Goal: Transaction & Acquisition: Purchase product/service

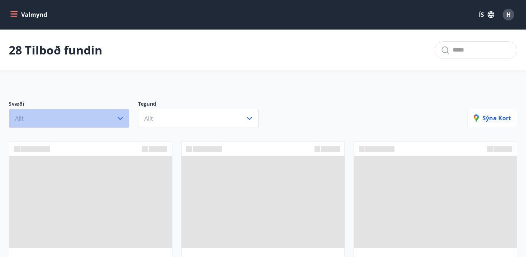
click at [83, 123] on button "Allt" at bounding box center [69, 118] width 121 height 19
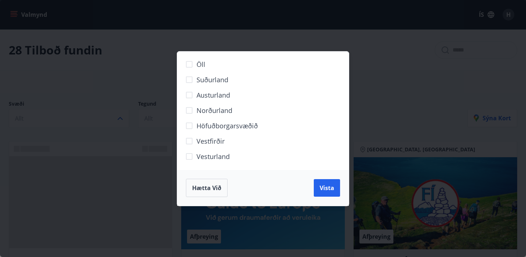
click at [216, 78] on span "Suðurland" at bounding box center [213, 79] width 32 height 9
click at [325, 191] on span "Vista" at bounding box center [327, 188] width 15 height 8
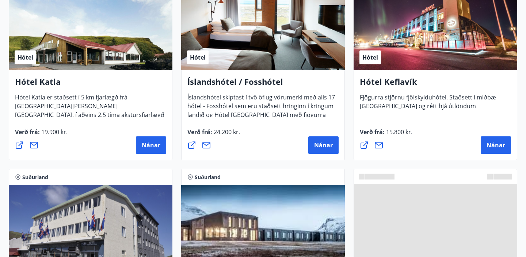
scroll to position [378, 0]
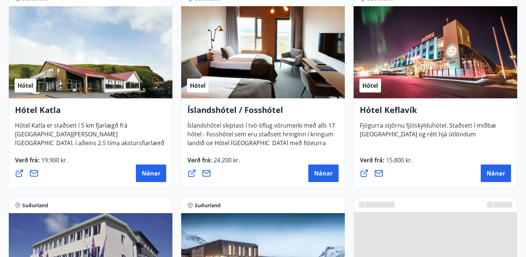
click at [407, 87] on div "Hótel" at bounding box center [436, 52] width 164 height 92
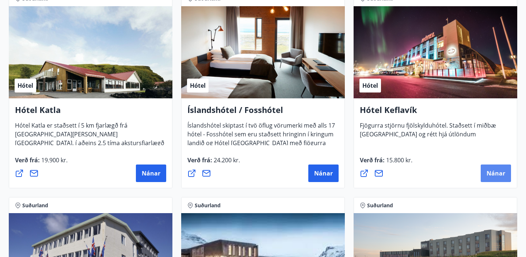
click at [500, 175] on span "Nánar" at bounding box center [496, 173] width 19 height 8
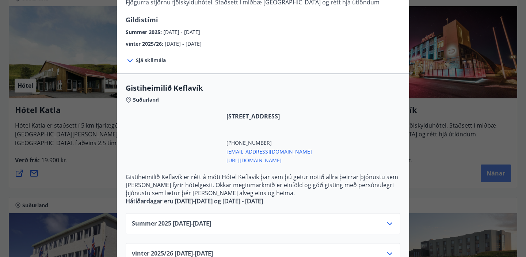
scroll to position [84, 0]
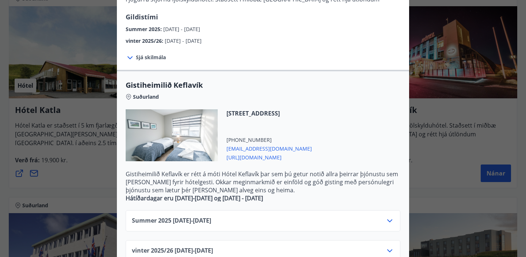
click at [479, 146] on div "Hótel Keflavík Fjögurra stjörnu fjölskylduhótel. Staðsett í miðbæ [GEOGRAPHIC_D…" at bounding box center [263, 44] width 526 height 257
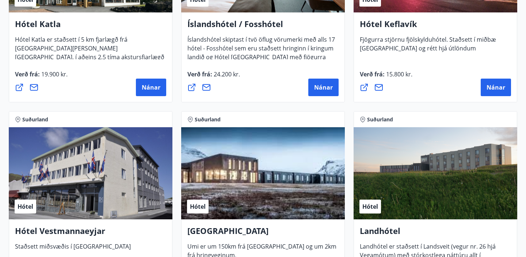
scroll to position [479, 0]
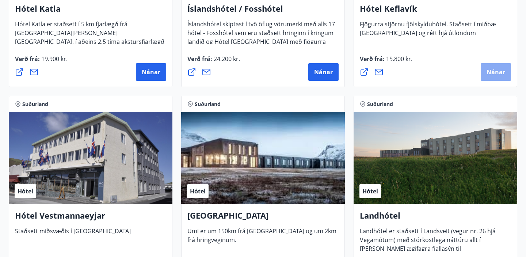
click at [497, 73] on span "Nánar" at bounding box center [496, 72] width 19 height 8
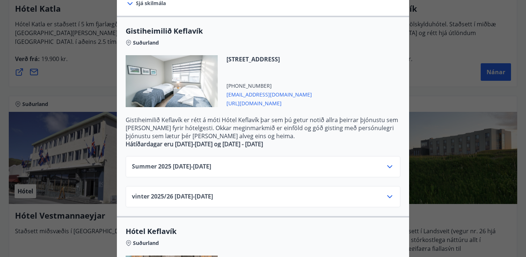
scroll to position [139, 0]
click at [243, 170] on div "Summer [PHONE_NUMBER][DATE] - [DATE]" at bounding box center [263, 168] width 262 height 15
click at [393, 165] on icon at bounding box center [389, 165] width 9 height 9
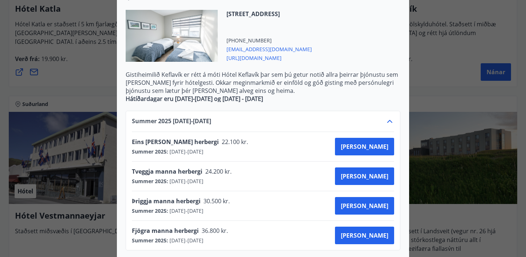
scroll to position [177, 0]
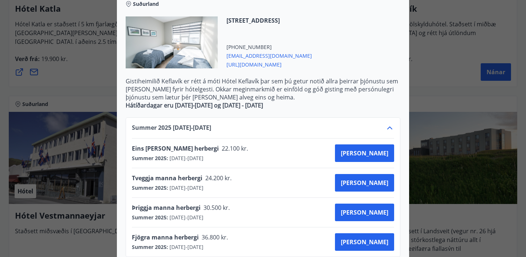
click at [361, 213] on div "Þriggja manna herbergi 30.500 kr. Summer 2025 : [DATE] - [DATE] [GEOGRAPHIC_DAT…" at bounding box center [263, 212] width 262 height 18
click at [369, 212] on button "[PERSON_NAME]" at bounding box center [364, 212] width 59 height 18
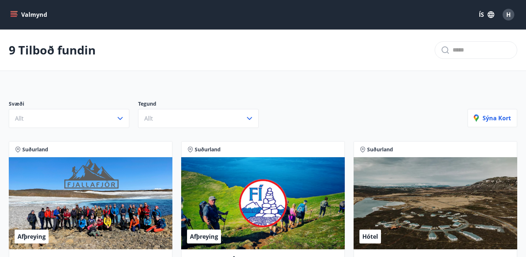
click at [15, 19] on button "Valmynd" at bounding box center [29, 14] width 41 height 13
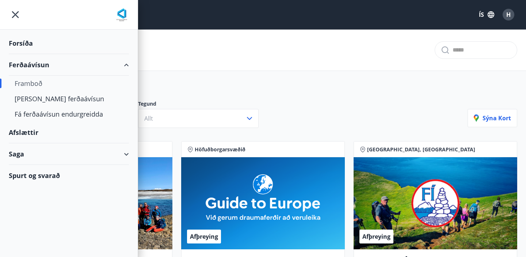
click at [28, 68] on div "Ferðaávísun" at bounding box center [69, 65] width 120 height 22
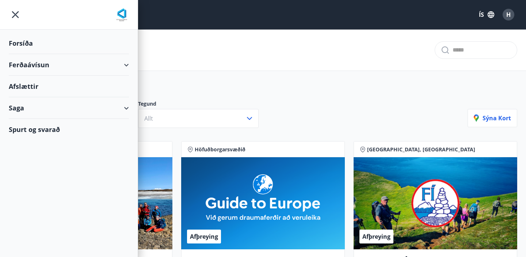
click at [16, 61] on div "Ferðaávísun" at bounding box center [69, 65] width 120 height 22
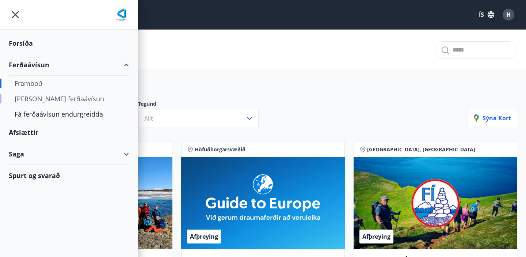
click at [32, 98] on div "[PERSON_NAME] ferðaávísun" at bounding box center [69, 98] width 108 height 15
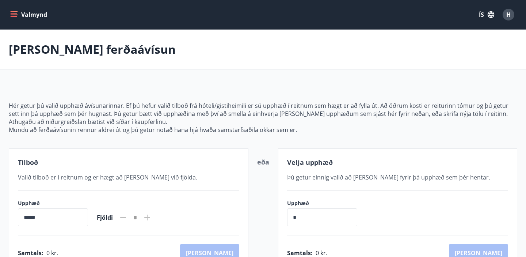
click at [21, 13] on button "Valmynd" at bounding box center [29, 14] width 41 height 13
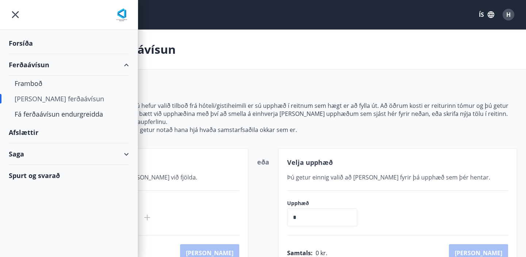
click at [27, 132] on div "Afslættir" at bounding box center [69, 133] width 120 height 22
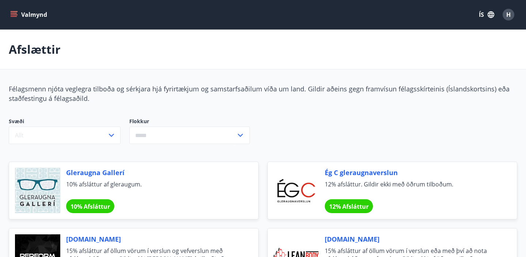
click at [18, 17] on button "Valmynd" at bounding box center [29, 14] width 41 height 13
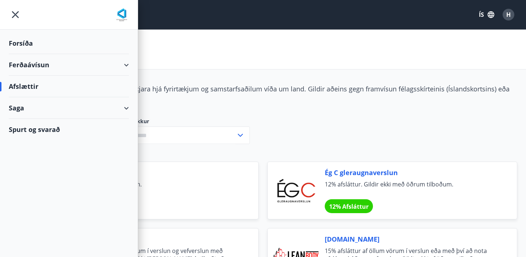
click at [78, 71] on div "Ferðaávísun" at bounding box center [69, 65] width 120 height 22
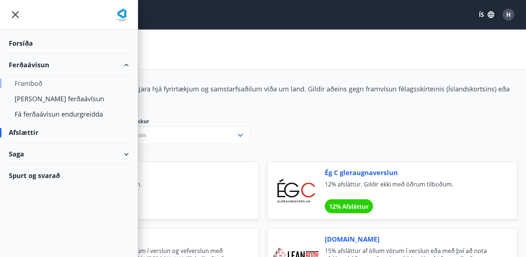
click at [44, 82] on div "Framboð" at bounding box center [69, 83] width 108 height 15
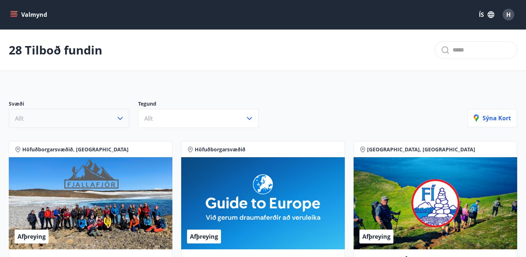
click at [83, 123] on button "Allt" at bounding box center [69, 118] width 121 height 19
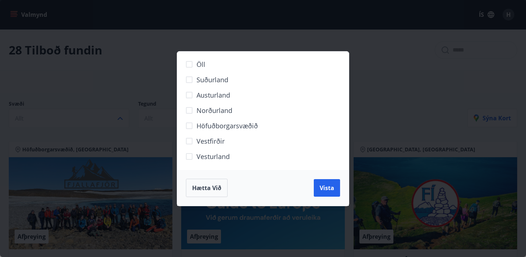
click at [208, 81] on span "Suðurland" at bounding box center [213, 79] width 32 height 9
click at [327, 186] on span "Vista" at bounding box center [327, 188] width 15 height 8
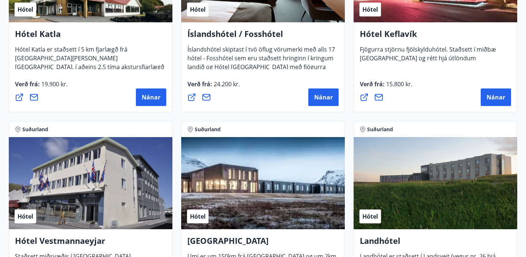
scroll to position [437, 0]
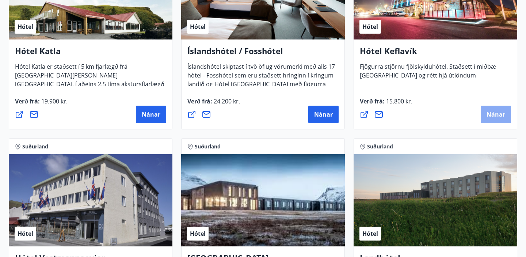
click at [500, 114] on span "Nánar" at bounding box center [496, 114] width 19 height 8
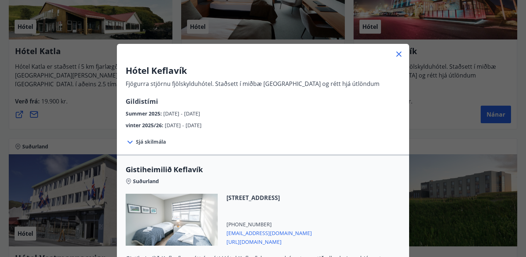
click at [311, 146] on div "Sjá skilmála Afbókun eða breyting á herbergisbókun jafngildir ekki afbókun eða …" at bounding box center [263, 141] width 292 height 25
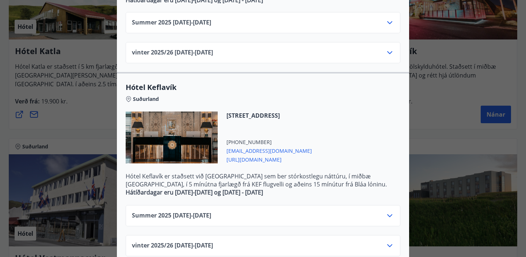
scroll to position [290, 0]
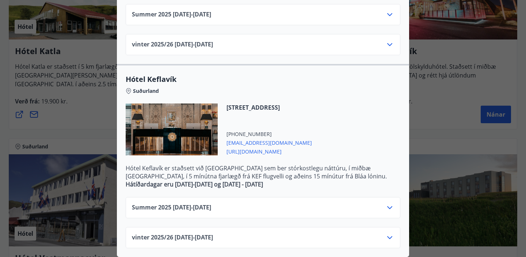
click at [391, 205] on icon at bounding box center [389, 207] width 9 height 9
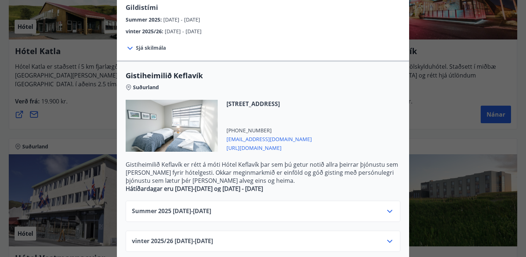
scroll to position [96, 0]
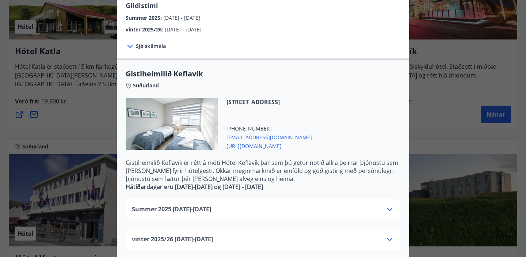
click at [248, 210] on div "Summer [PHONE_NUMBER][DATE] - [DATE]" at bounding box center [263, 212] width 262 height 15
click at [384, 207] on div "Summer [PHONE_NUMBER][DATE] - [DATE]" at bounding box center [263, 212] width 262 height 15
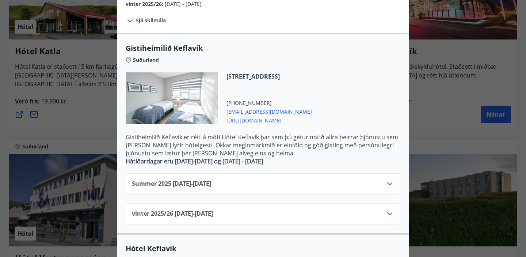
scroll to position [123, 0]
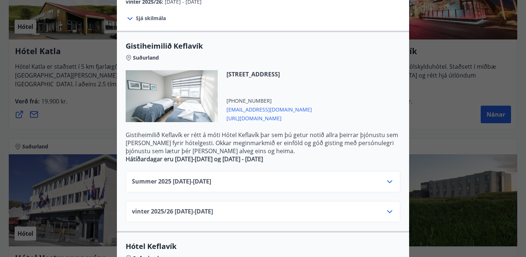
click at [395, 182] on div "Summer [PHONE_NUMBER][DATE] - [DATE]" at bounding box center [263, 181] width 275 height 21
click at [386, 180] on icon at bounding box center [389, 181] width 9 height 9
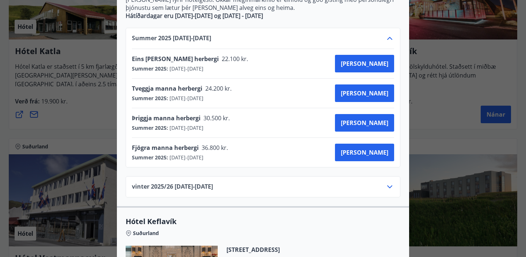
scroll to position [283, 0]
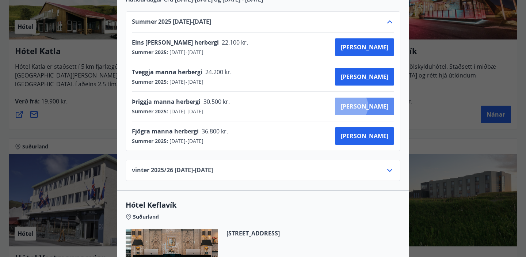
click at [378, 106] on span "[PERSON_NAME]" at bounding box center [364, 106] width 47 height 8
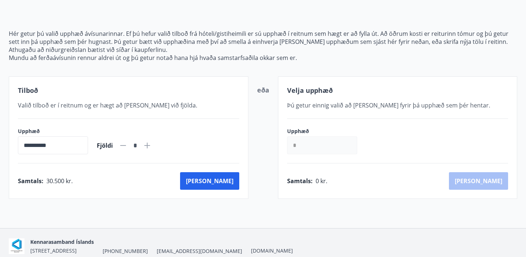
scroll to position [104, 0]
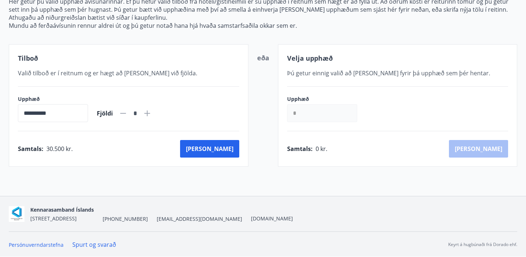
click at [307, 115] on input "*" at bounding box center [322, 113] width 70 height 18
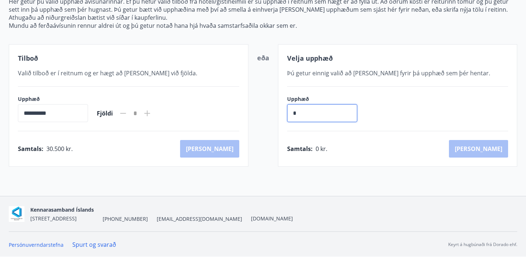
click at [266, 147] on div "eða" at bounding box center [263, 105] width 12 height 105
click at [229, 154] on div "Samtals : 30.500 kr. [GEOGRAPHIC_DATA]" at bounding box center [128, 149] width 221 height 18
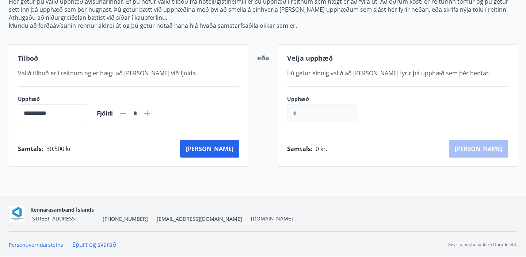
click at [185, 142] on div "Samtals : 30.500 kr. [GEOGRAPHIC_DATA]" at bounding box center [128, 149] width 221 height 18
click at [233, 150] on button "[PERSON_NAME]" at bounding box center [209, 149] width 59 height 18
